Goal: Find specific page/section: Find specific page/section

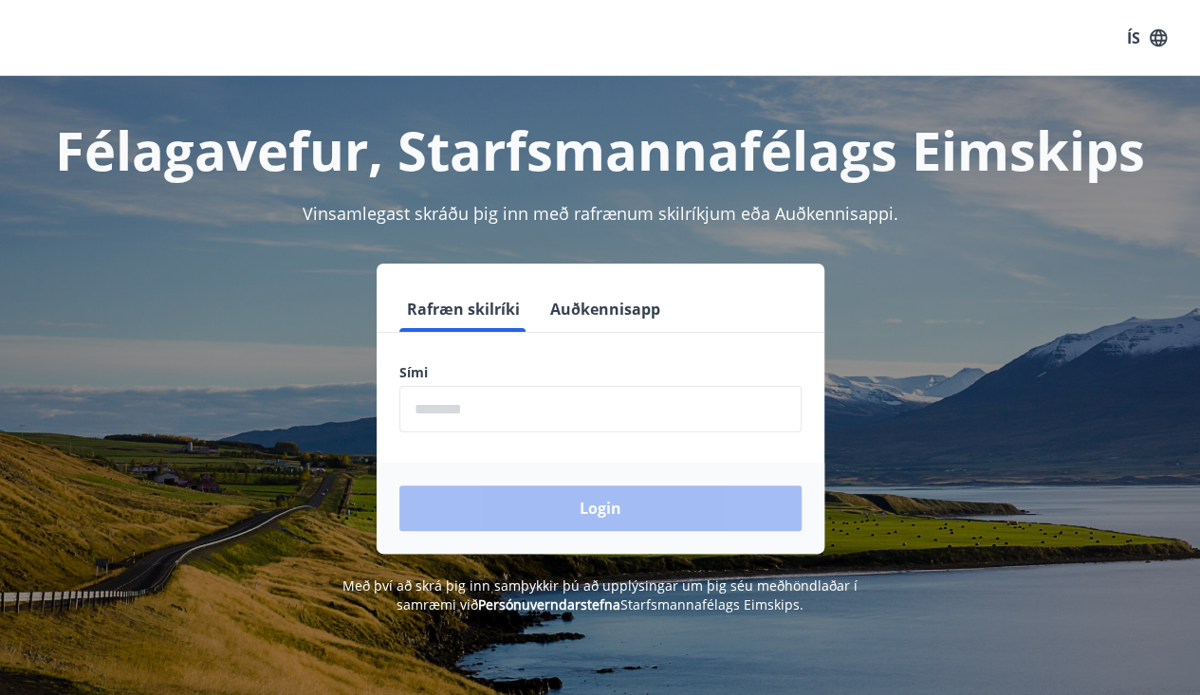
click at [555, 416] on input "phone" at bounding box center [600, 409] width 402 height 46
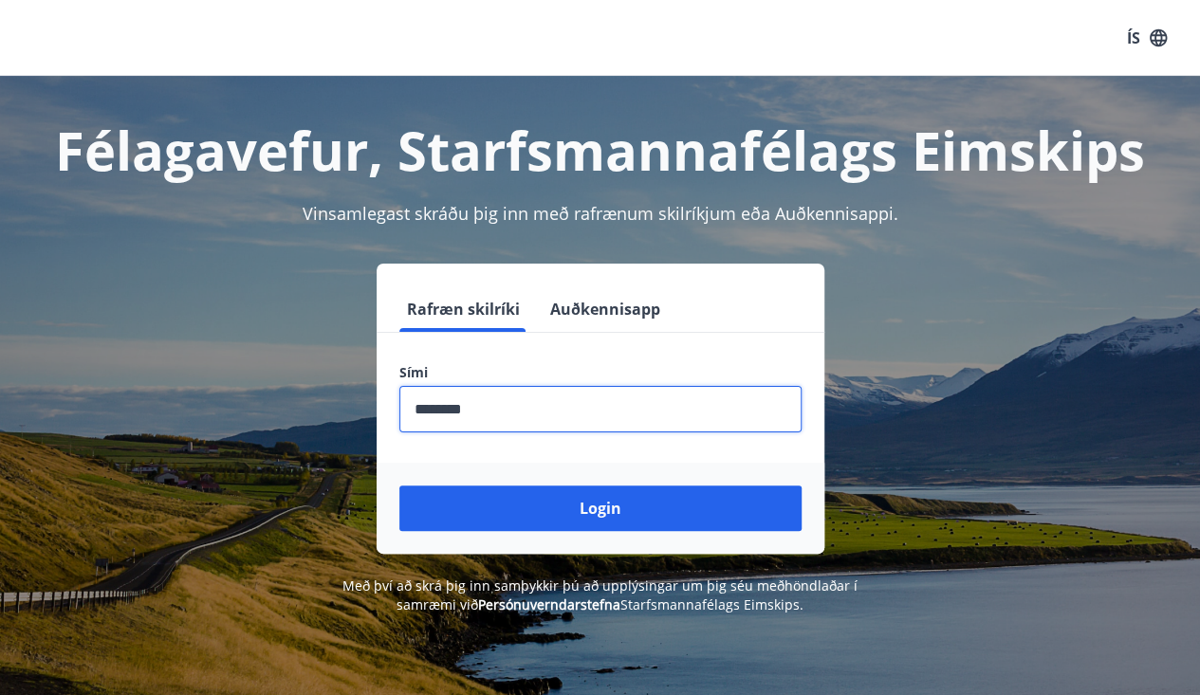
type input "********"
click at [609, 506] on button "Login" at bounding box center [600, 509] width 402 height 46
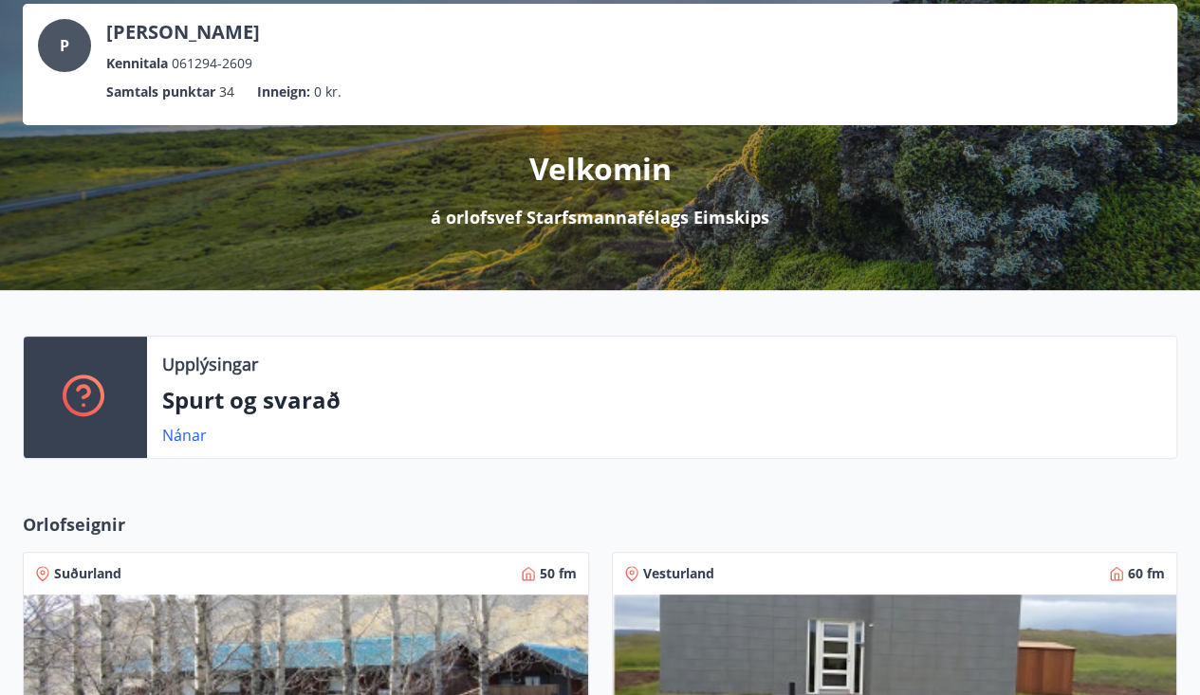
scroll to position [110, 0]
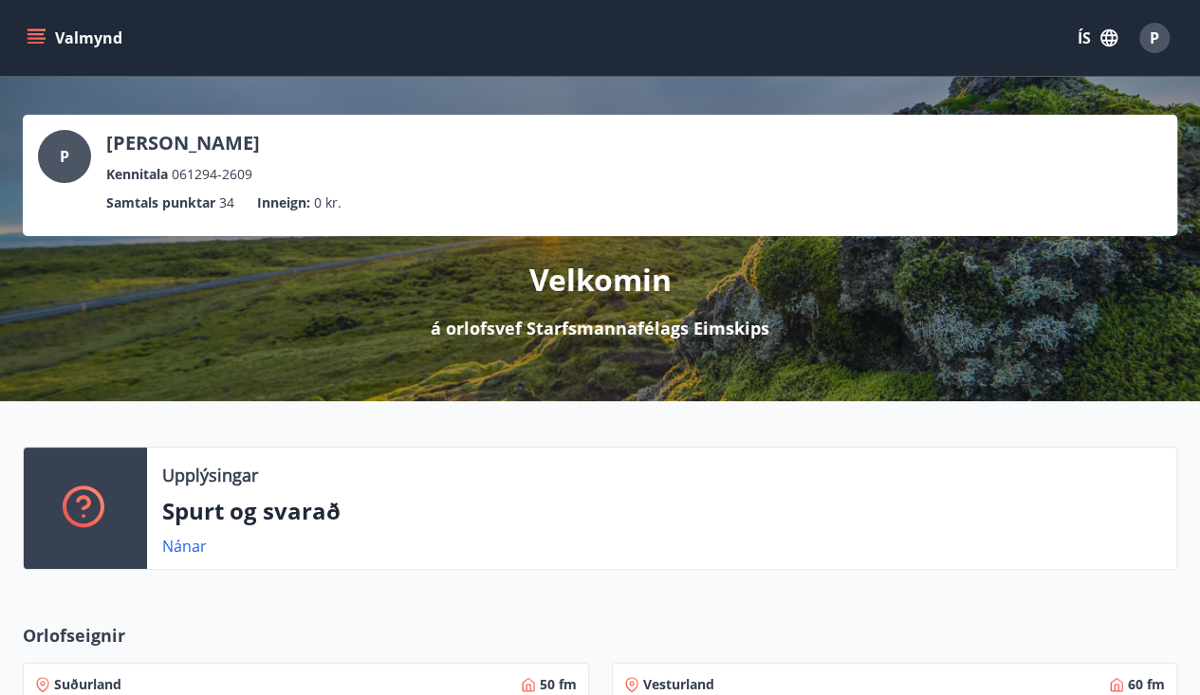
click at [51, 48] on button "Valmynd" at bounding box center [76, 38] width 107 height 34
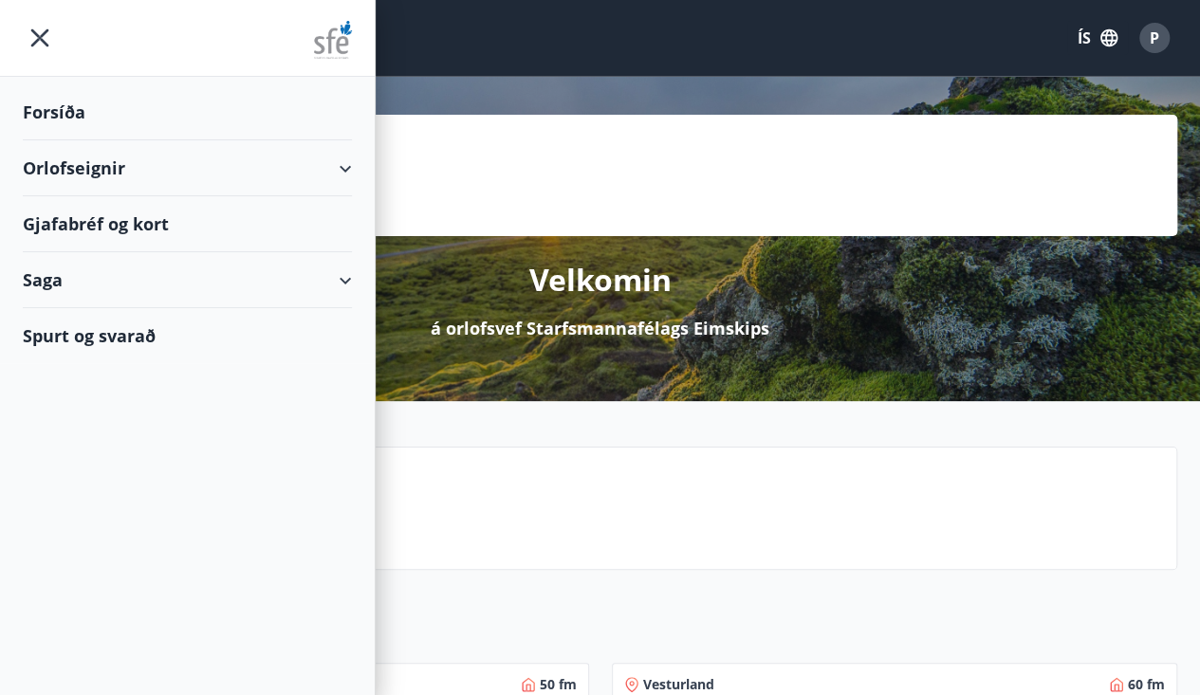
click at [141, 205] on div "Gjafabréf og kort" at bounding box center [187, 224] width 329 height 56
